Goal: Task Accomplishment & Management: Manage account settings

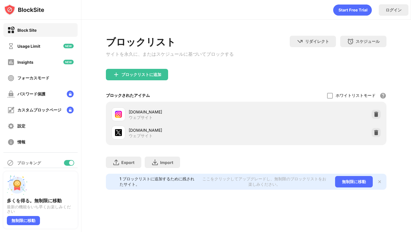
click at [379, 117] on div at bounding box center [375, 114] width 9 height 9
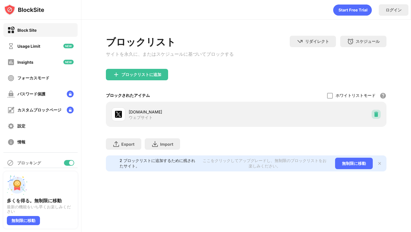
click at [376, 117] on img at bounding box center [376, 114] width 6 height 6
